Goal: Find contact information: Find contact information

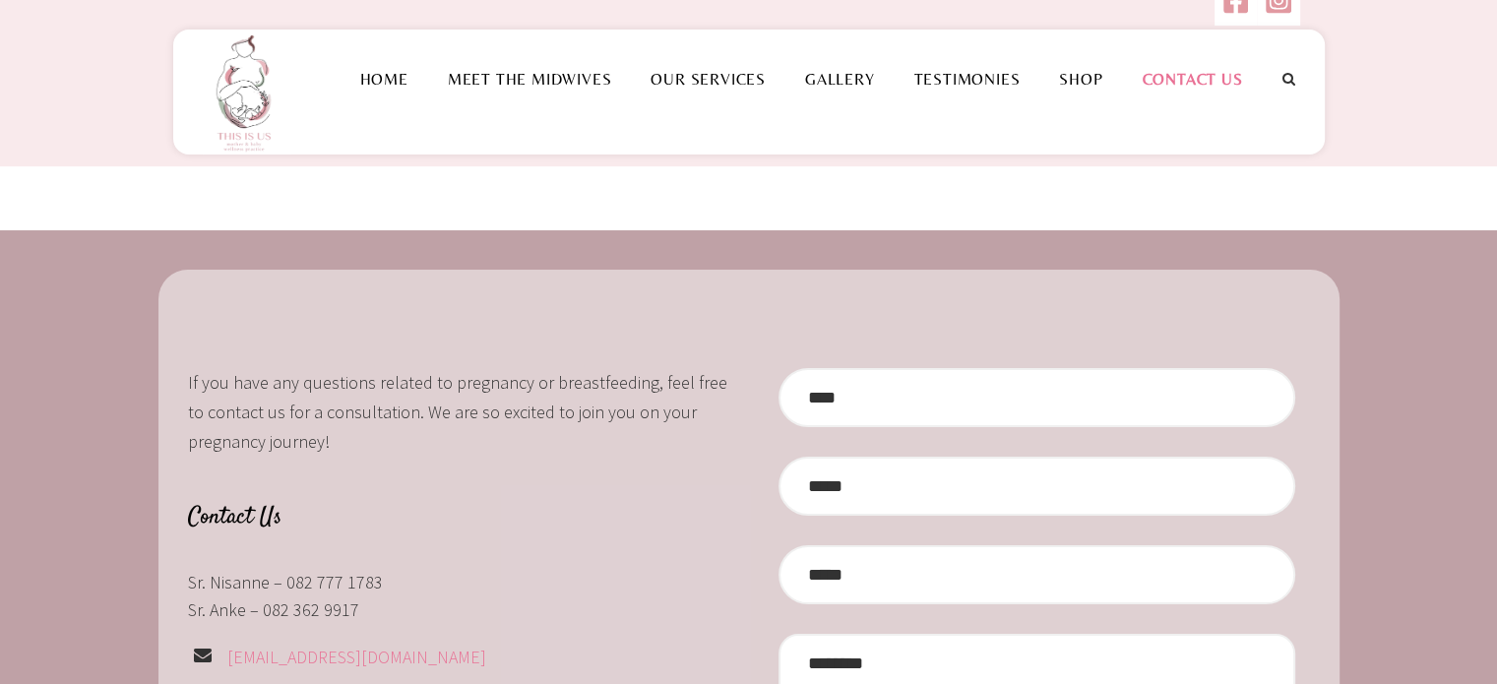
scroll to position [10, 0]
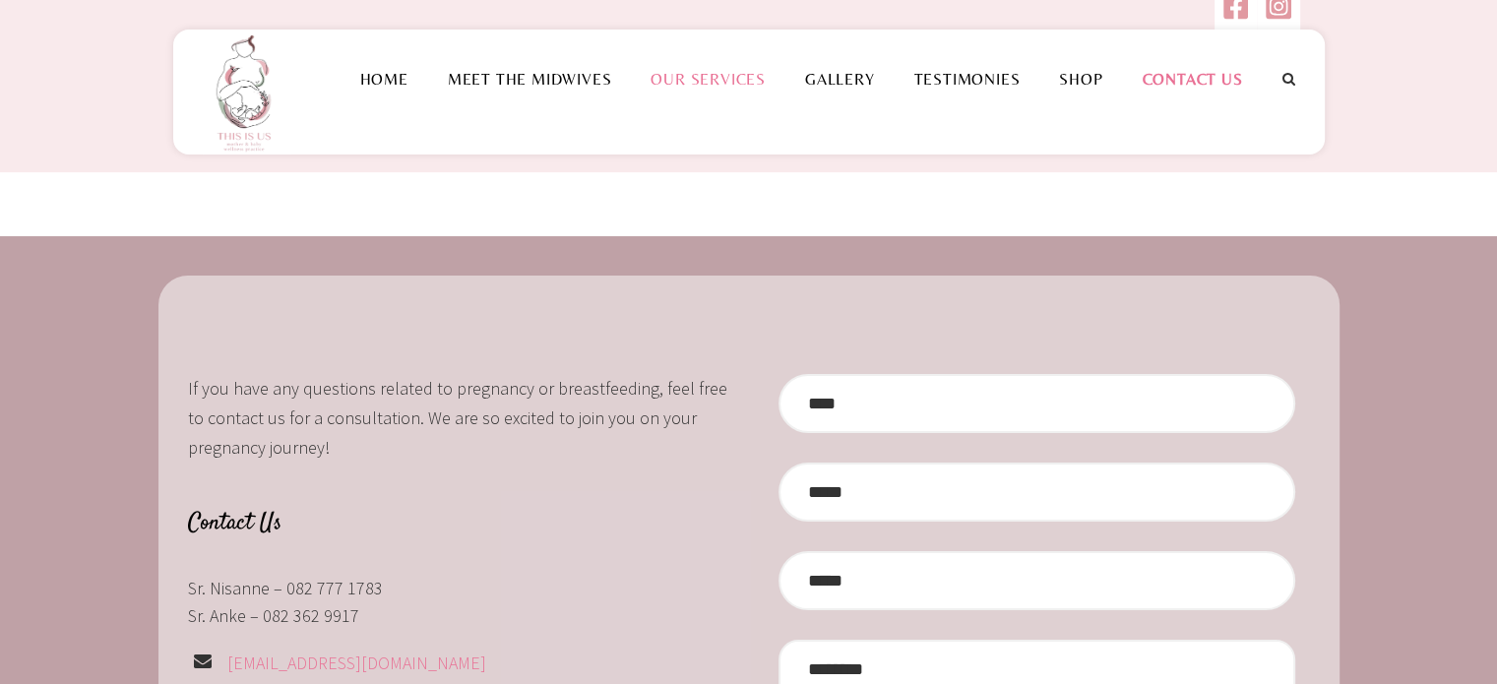
click at [695, 70] on link "Our Services" at bounding box center [708, 79] width 155 height 19
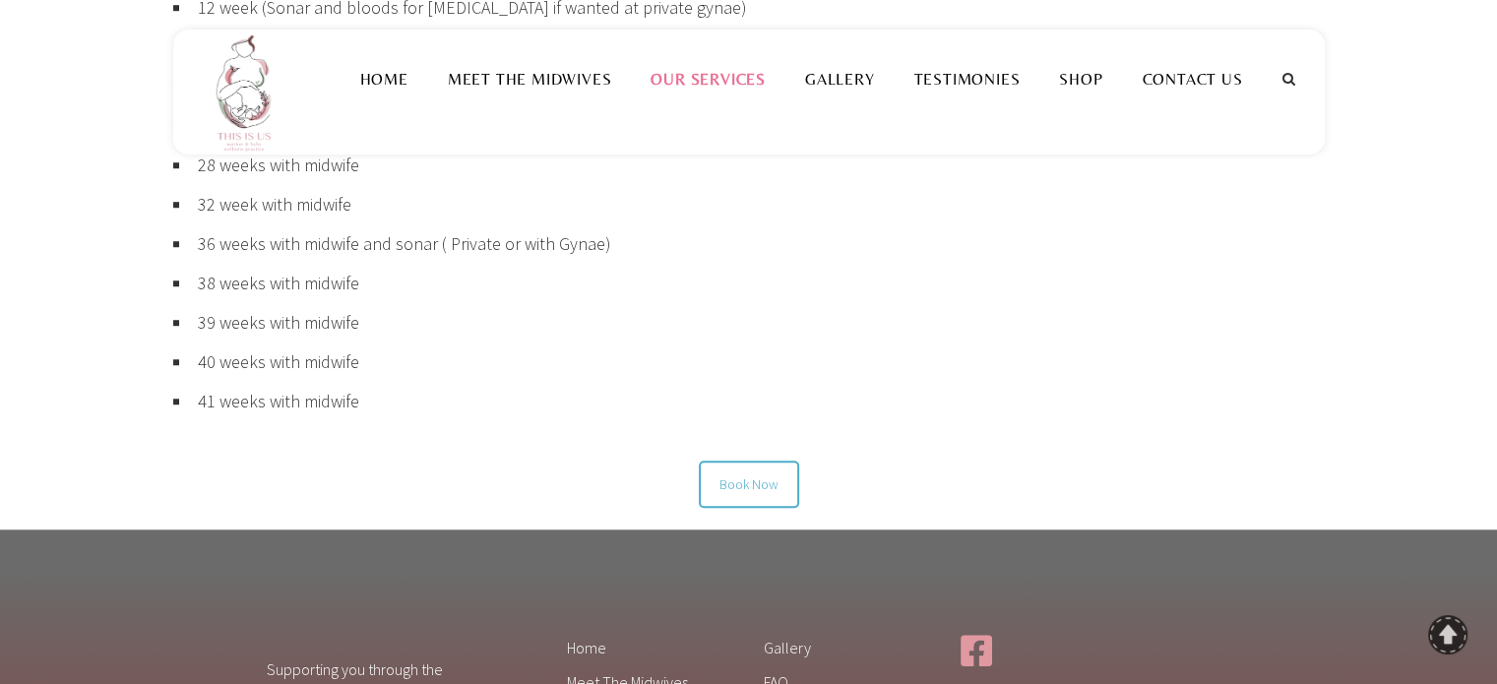
scroll to position [1461, 0]
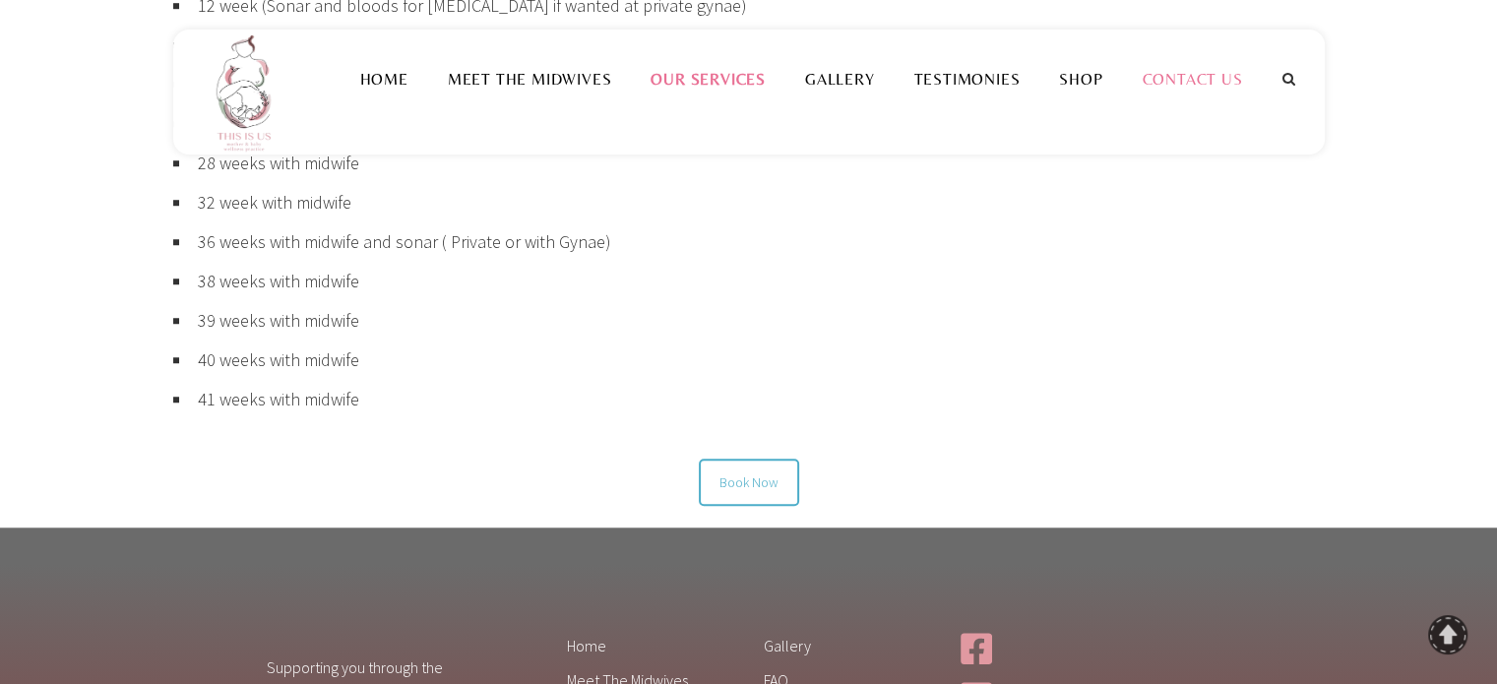
click at [1189, 85] on link "Contact Us" at bounding box center [1193, 79] width 140 height 19
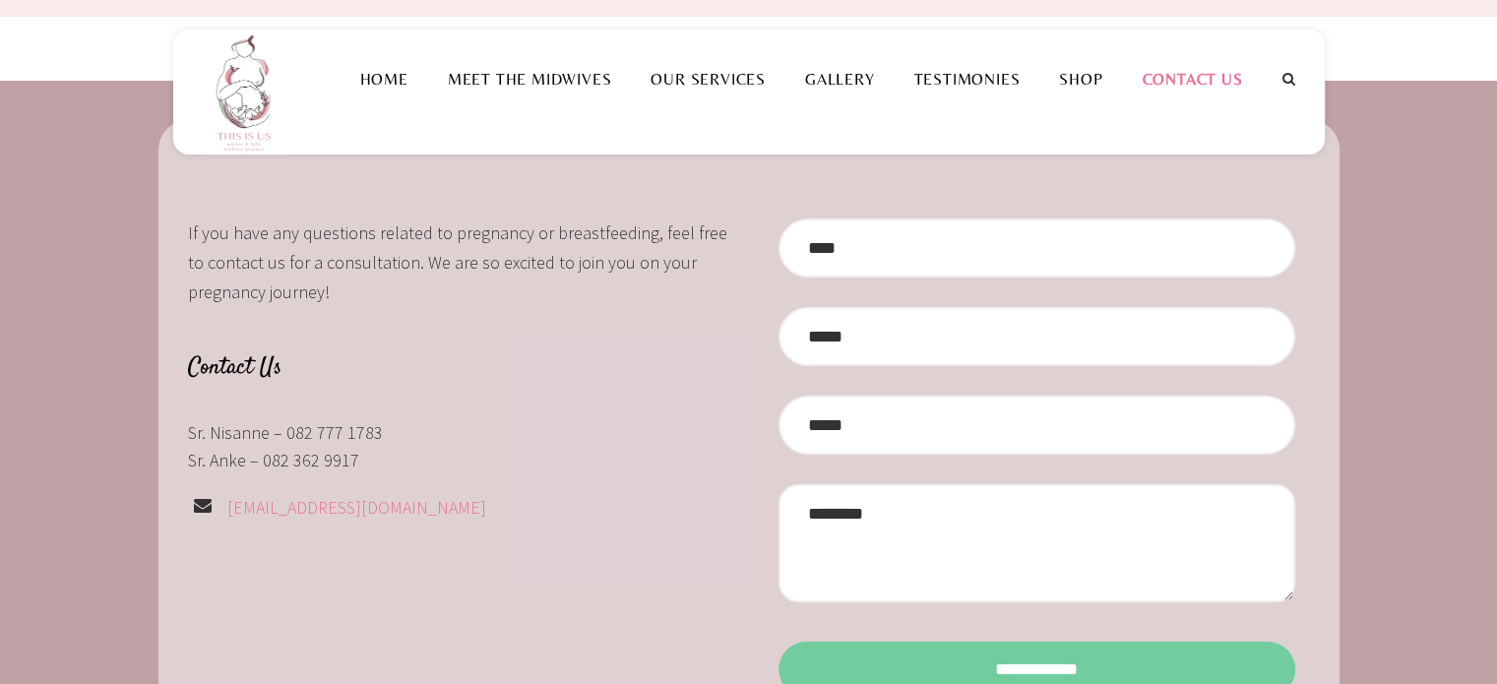
scroll to position [169, 0]
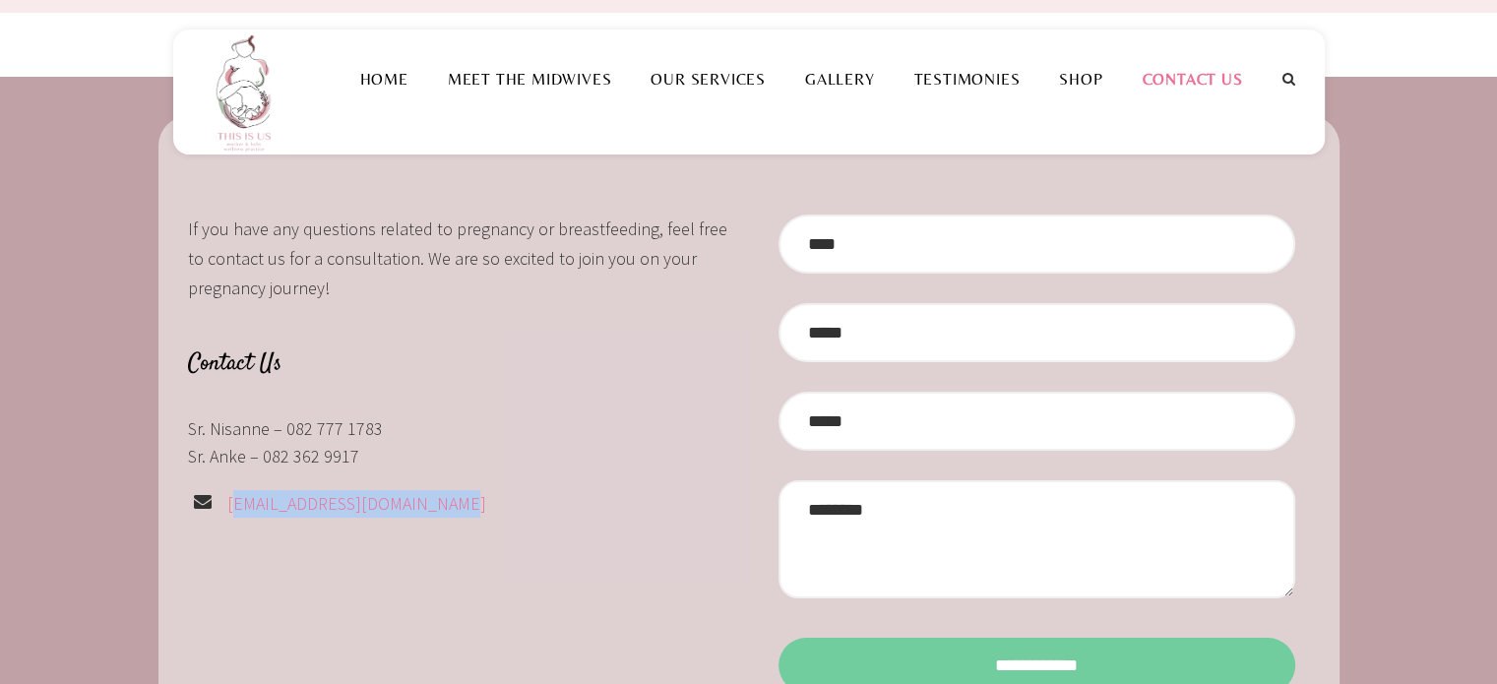
drag, startPoint x: 438, startPoint y: 504, endPoint x: 222, endPoint y: 504, distance: 215.5
click at [222, 504] on div "[EMAIL_ADDRESS][DOMAIN_NAME]" at bounding box center [461, 504] width 546 height 28
copy link "[EMAIL_ADDRESS][DOMAIN_NAME]"
click at [28, 274] on div "**********" at bounding box center [748, 450] width 1497 height 747
